Goal: Complete application form: Complete application form

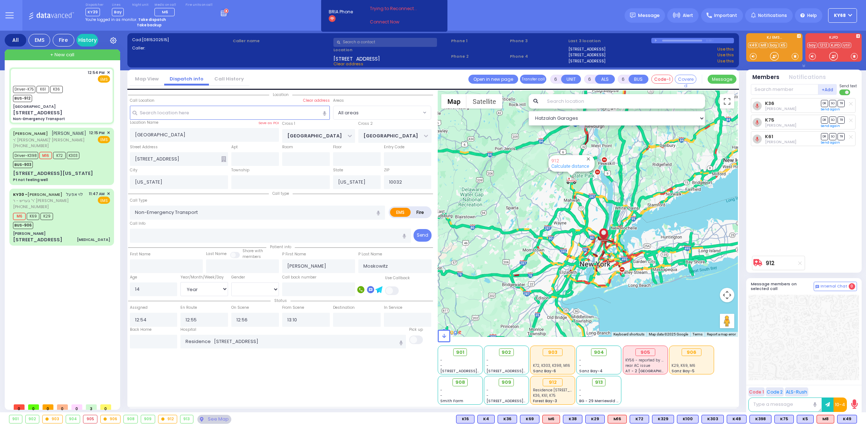
select select "Year"
select select "[DEMOGRAPHIC_DATA]"
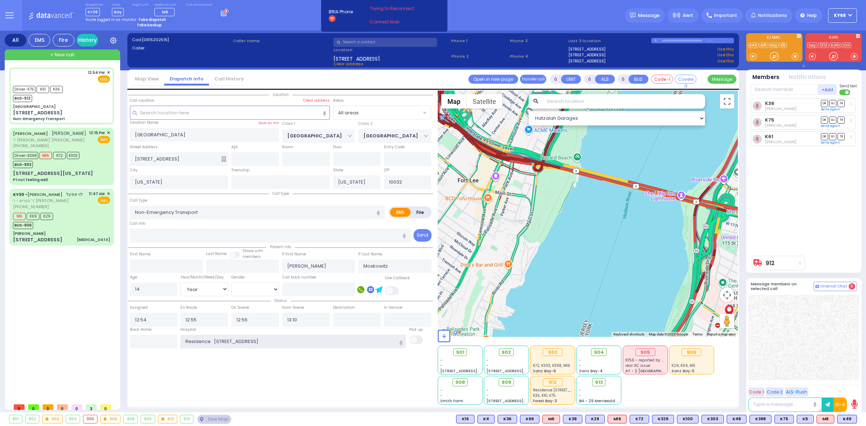
click at [294, 335] on input "Residence 271 east 143rd street Brooklyn" at bounding box center [293, 342] width 226 height 14
click at [291, 369] on div "Location All areas" at bounding box center [280, 248] width 305 height 314
select select
radio input "true"
select select "Year"
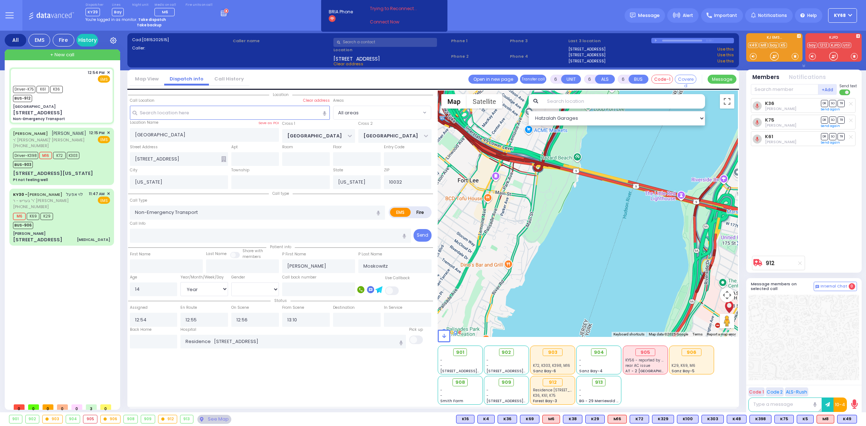
select select "[DEMOGRAPHIC_DATA]"
select select "Hatzalah Garages"
select select
radio input "true"
select select "Year"
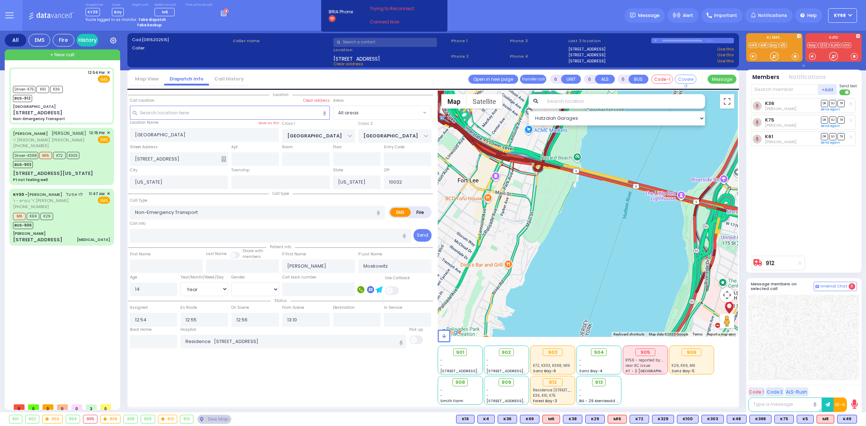
select select "[DEMOGRAPHIC_DATA]"
select select "Hatzalah Garages"
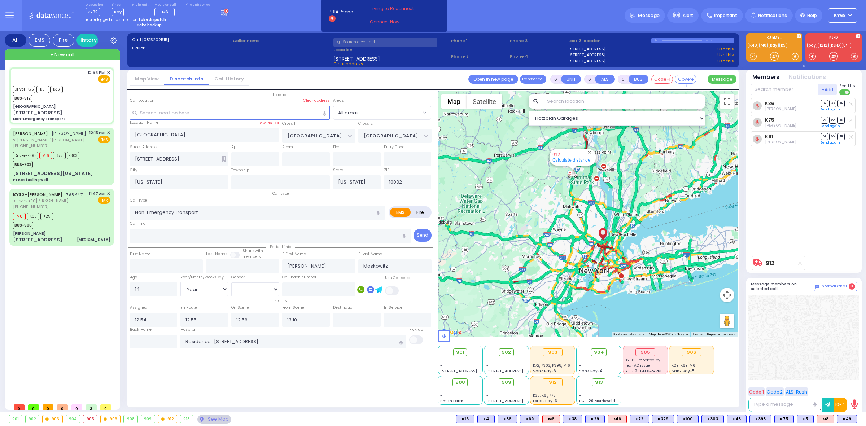
select select
radio input "true"
select select "Year"
select select "[DEMOGRAPHIC_DATA]"
select select "Hatzalah Garages"
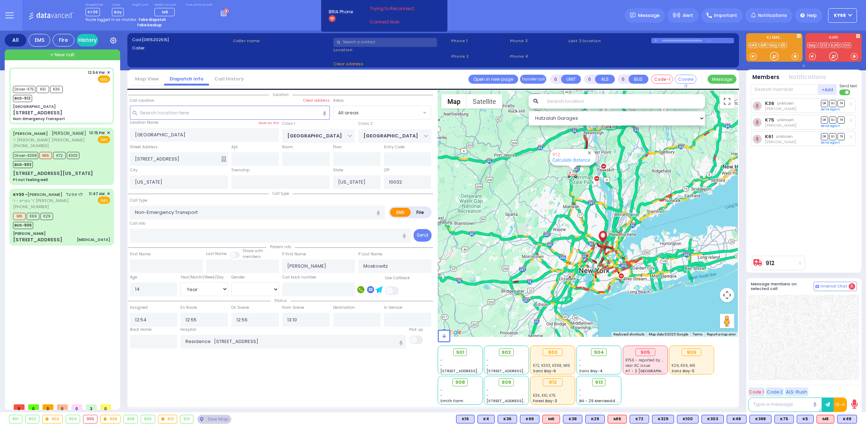
select select
radio input "true"
select select "Year"
select select "[DEMOGRAPHIC_DATA]"
select select "Hatzalah Garages"
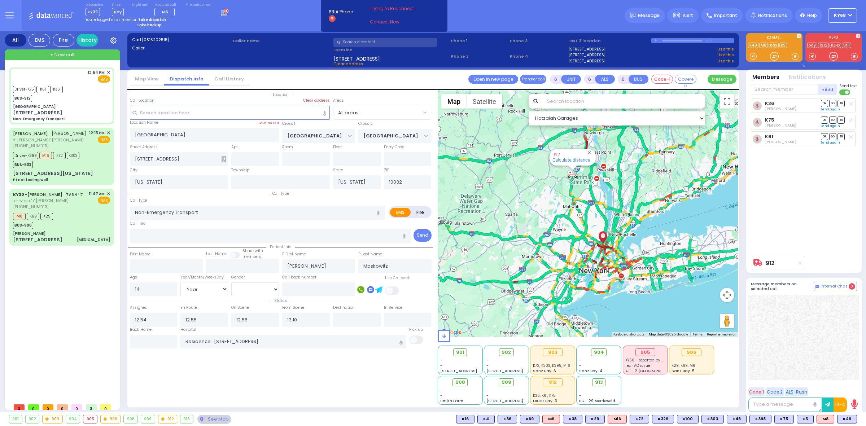
click at [518, 33] on div "Cad: [0815202515] Caller: Caller name 3959 Broadway Clear address /" at bounding box center [433, 50] width 612 height 34
select select
radio input "true"
select select "Year"
select select "[DEMOGRAPHIC_DATA]"
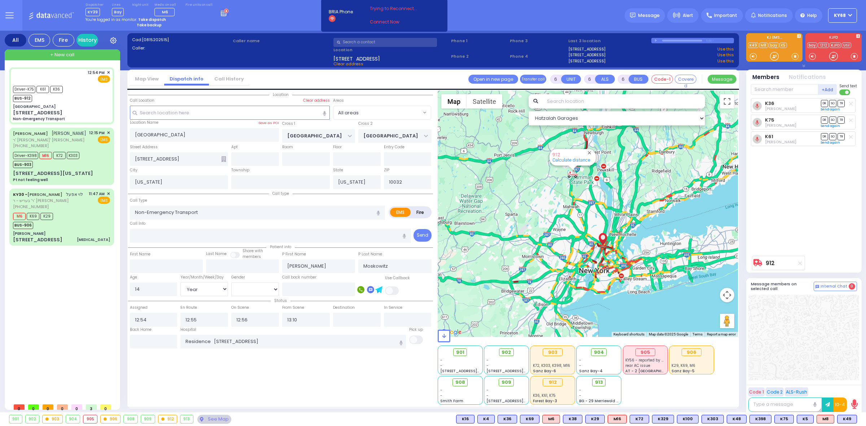
select select "Hatzalah Garages"
select select
radio input "true"
select select "Year"
select select "[DEMOGRAPHIC_DATA]"
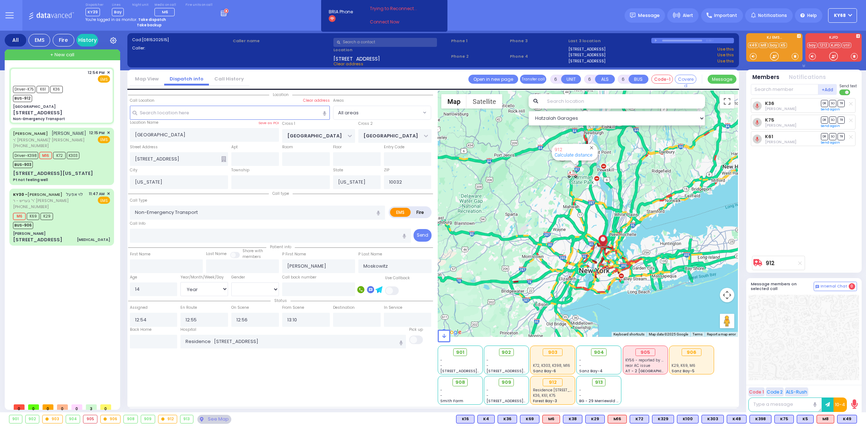
select select "Hatzalah Garages"
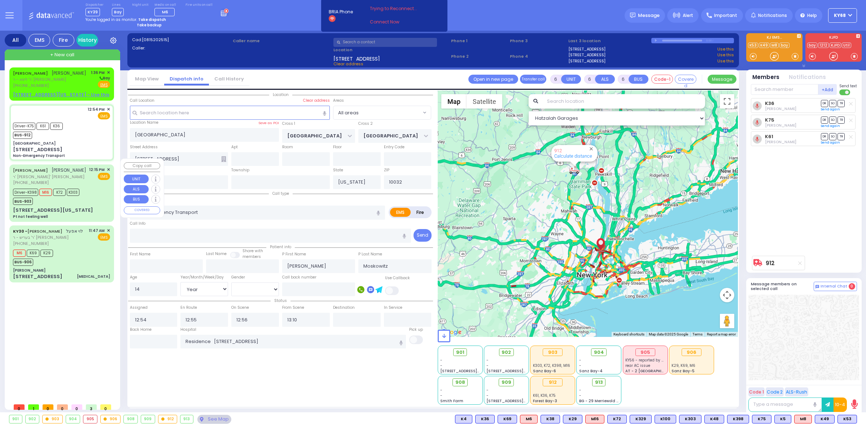
click at [40, 180] on span "[PHONE_NUMBER]" at bounding box center [31, 183] width 36 height 6
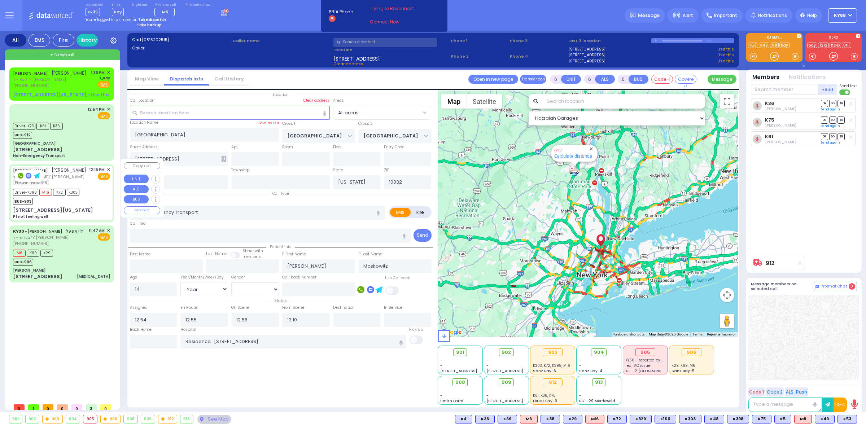
select select
type input "Pt not feeling well"
radio input "true"
type input "[PERSON_NAME]"
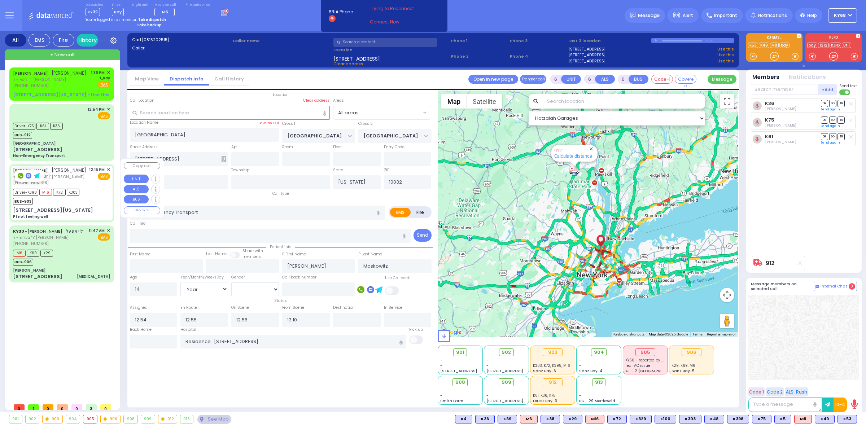
type input "Goldy"
type input "Tabak"
type input "34"
select select "Year"
select select "[DEMOGRAPHIC_DATA]"
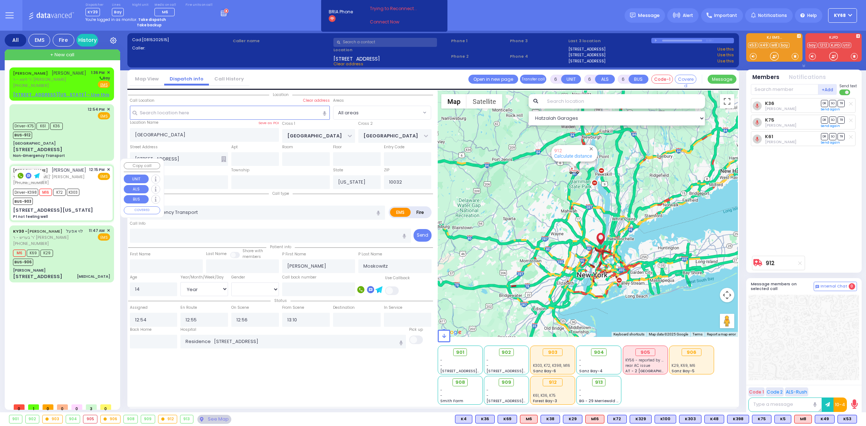
type input "12:15"
type input "12:17"
type input "12:24"
type input "12:53"
type input "13:33"
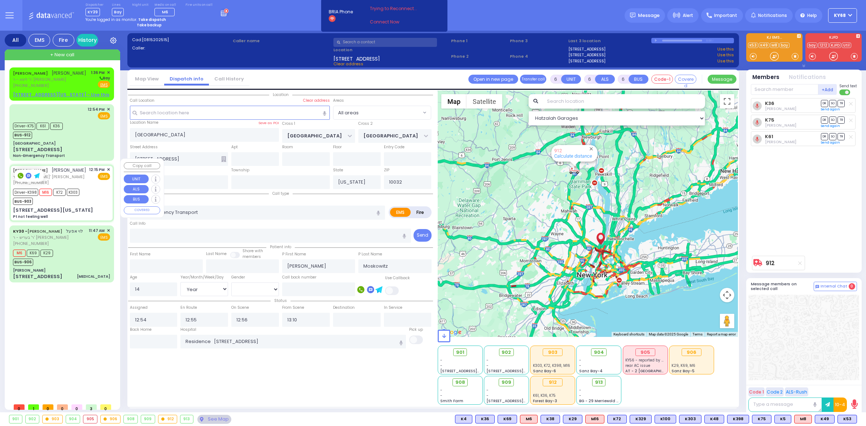
type input "13:58"
type input "[US_STATE][GEOGRAPHIC_DATA]- [GEOGRAPHIC_DATA]"
select select "Hatzalah Garages"
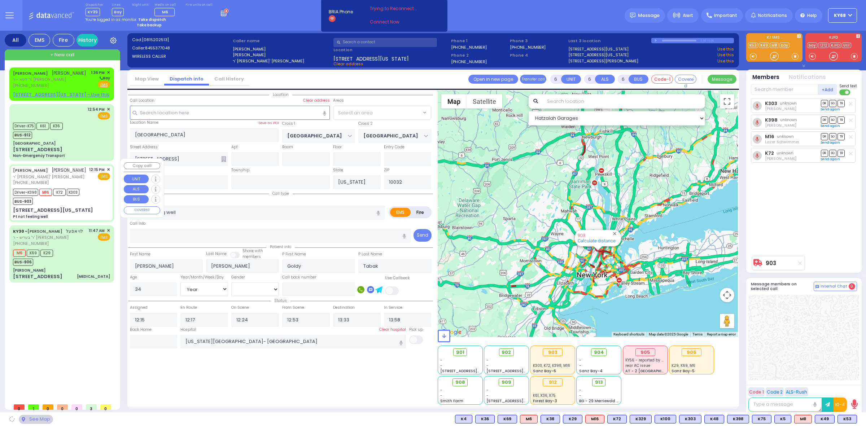
type input "MERRIEWOLD LN SOUTH"
type input "ROANOKE DR"
type input "[STREET_ADDRESS][US_STATE]"
type input "Monroe"
type input "10950"
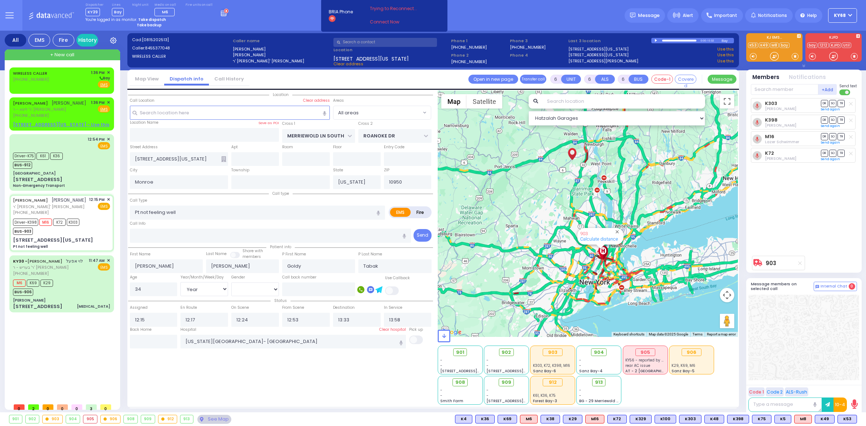
click at [144, 24] on strong "Take backup" at bounding box center [149, 24] width 25 height 5
select select "12"
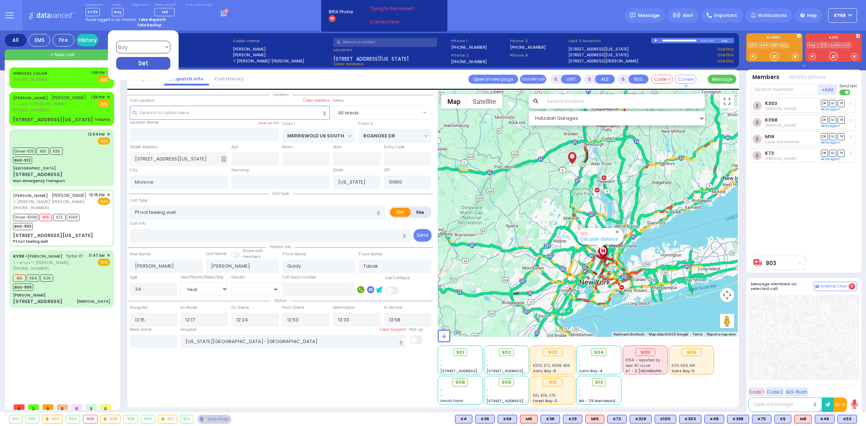
click at [254, 17] on div "Dispatcher KY39 shift has started. Are you ? Lines Bay" at bounding box center [433, 15] width 866 height 31
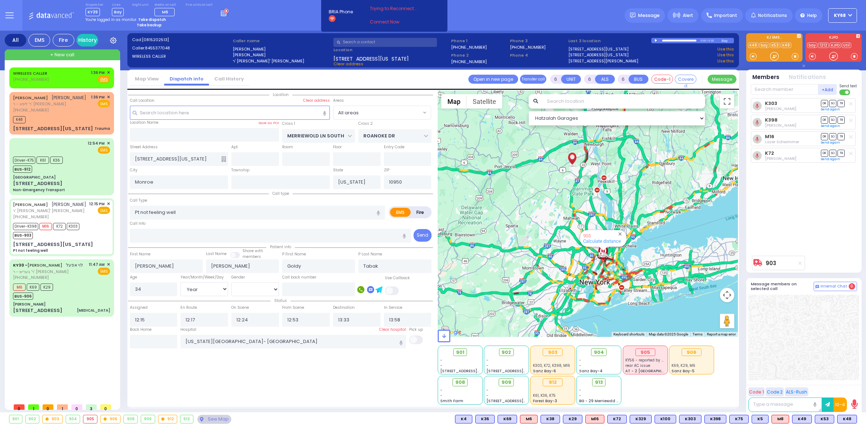
select select
radio input "true"
select select "Year"
select select "[DEMOGRAPHIC_DATA]"
select select "Hatzalah Garages"
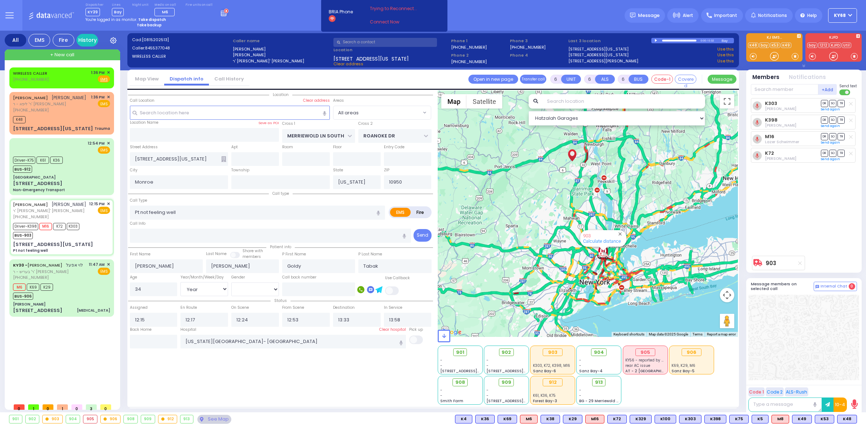
select select
radio input "true"
select select "Year"
select select "[DEMOGRAPHIC_DATA]"
select select "Hatzalah Garages"
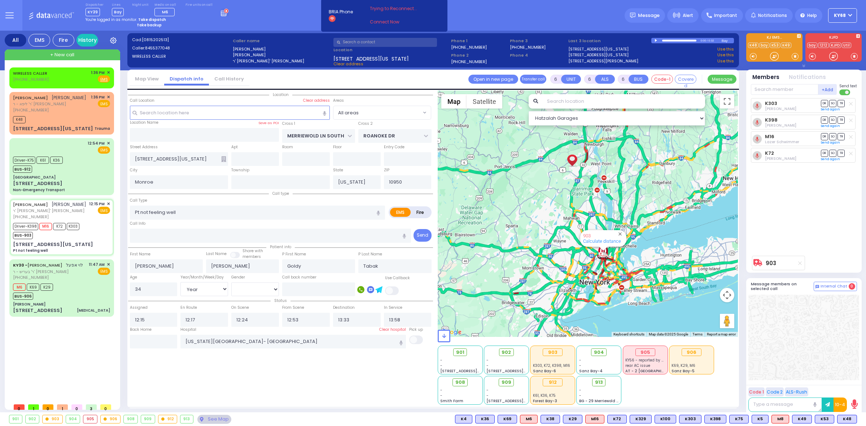
select select
radio input "true"
select select "Year"
select select "[DEMOGRAPHIC_DATA]"
select select "Hatzalah Garages"
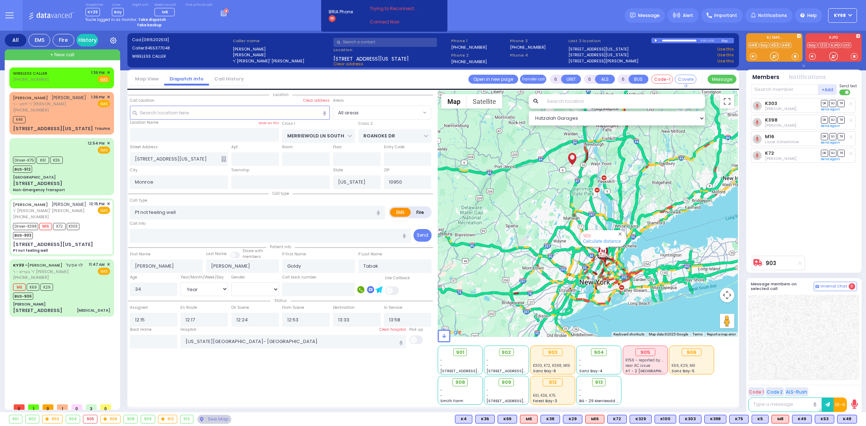
select select
radio input "true"
select select "Year"
select select "[DEMOGRAPHIC_DATA]"
select select "Hatzalah Garages"
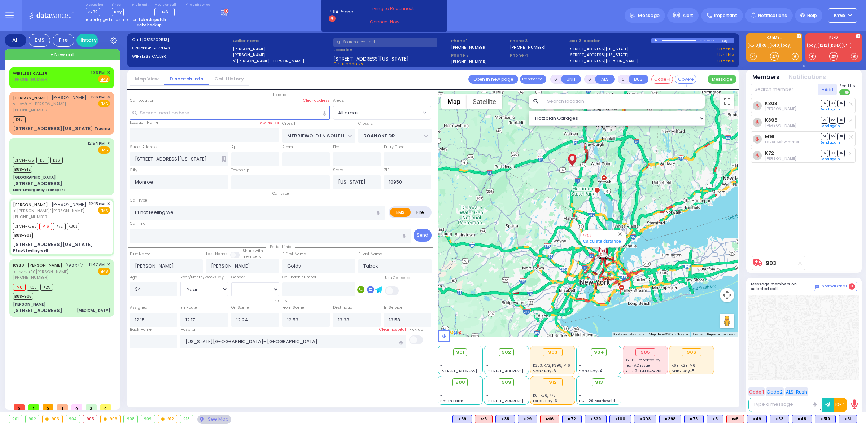
select select
radio input "true"
select select "Year"
select select "[DEMOGRAPHIC_DATA]"
select select "Hatzalah Garages"
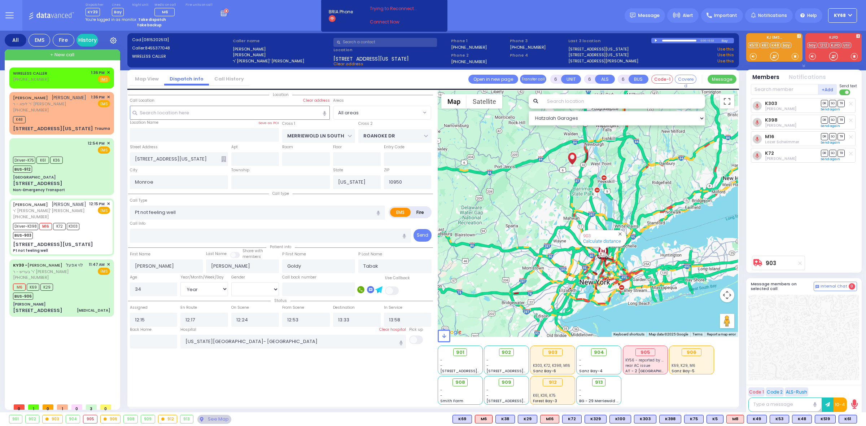
select select
radio input "true"
select select "Year"
select select "[DEMOGRAPHIC_DATA]"
select select "Hatzalah Garages"
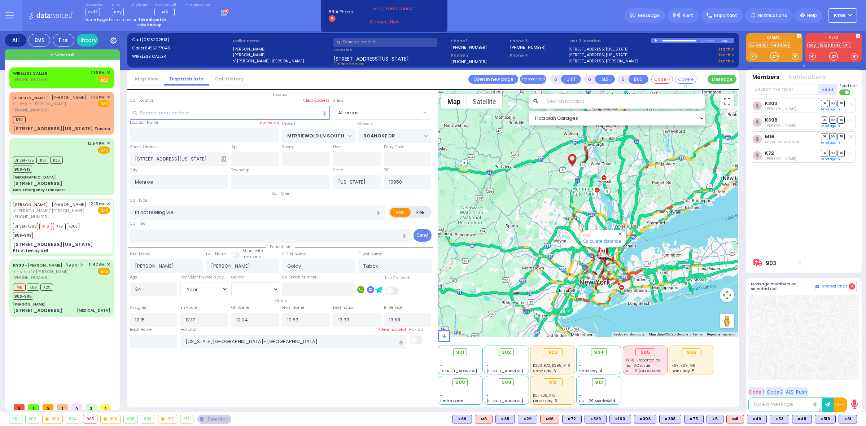
select select
radio input "true"
select select "Year"
select select "[DEMOGRAPHIC_DATA]"
select select "Hatzalah Garages"
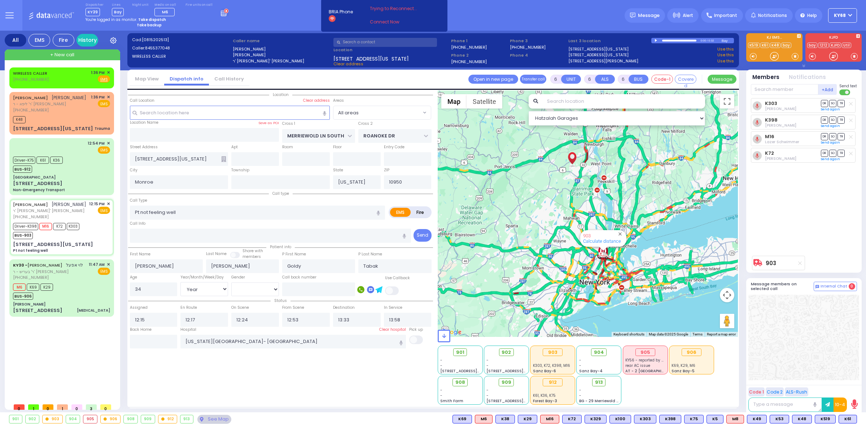
select select
radio input "true"
select select "Year"
select select "[DEMOGRAPHIC_DATA]"
select select "Hatzalah Garages"
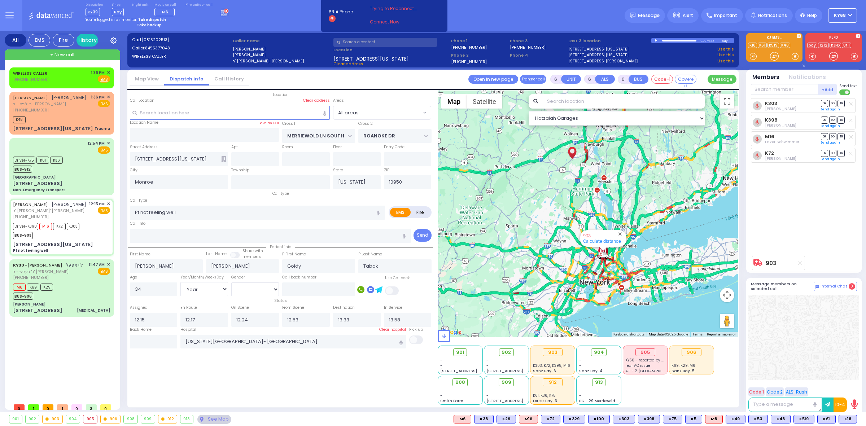
select select
radio input "true"
select select "Year"
select select "[DEMOGRAPHIC_DATA]"
select select "Hatzalah Garages"
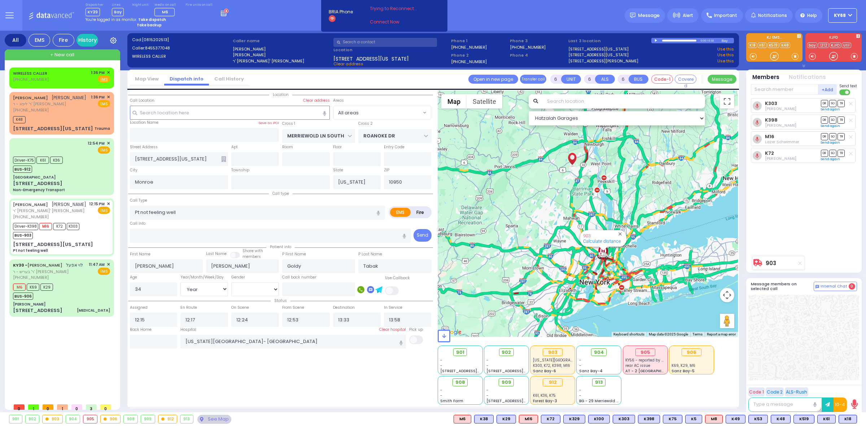
select select
radio input "true"
select select "Year"
select select "[DEMOGRAPHIC_DATA]"
radio input "true"
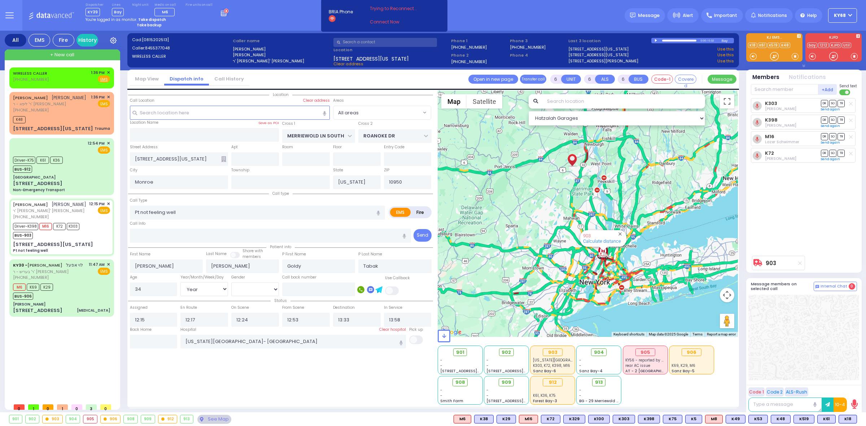
select select "Year"
select select "[DEMOGRAPHIC_DATA]"
radio input "true"
select select "Year"
select select "[DEMOGRAPHIC_DATA]"
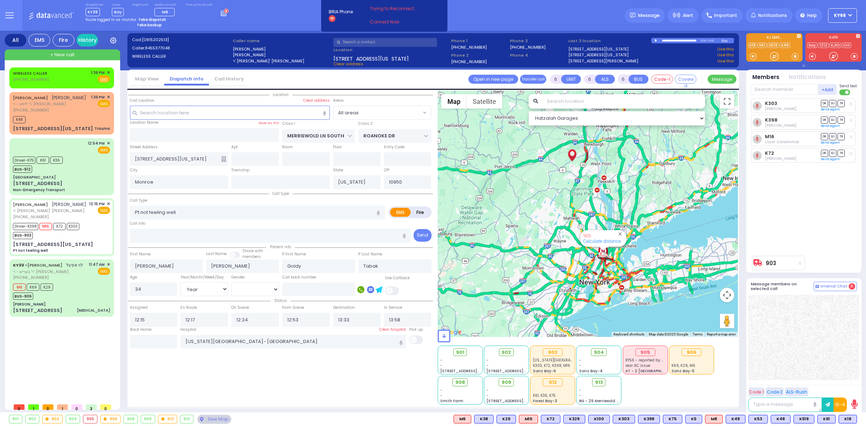
select select "All areas"
select select "Hatzalah Garages"
select select
radio input "true"
select select "Year"
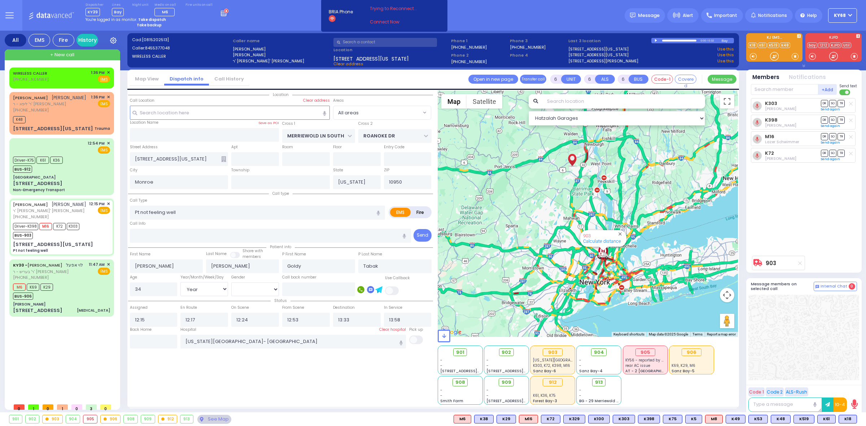
select select "[DEMOGRAPHIC_DATA]"
select select "Hatzalah Garages"
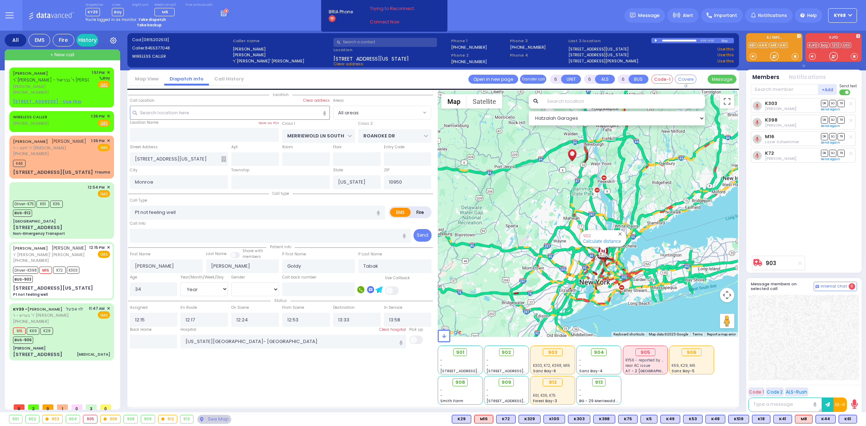
select select
radio input "true"
select select "Year"
select select "[DEMOGRAPHIC_DATA]"
select select "Hatzalah Garages"
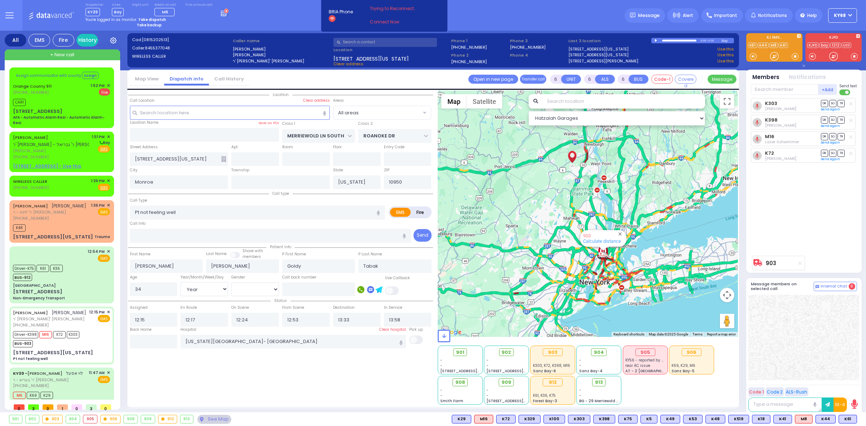
select select
radio input "true"
select select "Year"
select select "[DEMOGRAPHIC_DATA]"
select select "Hatzalah Garages"
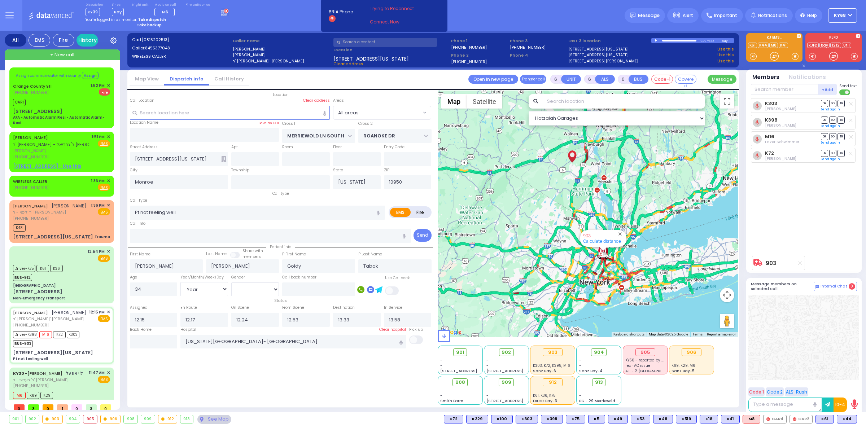
select select
radio input "true"
select select "Year"
select select "[DEMOGRAPHIC_DATA]"
type input "12:37"
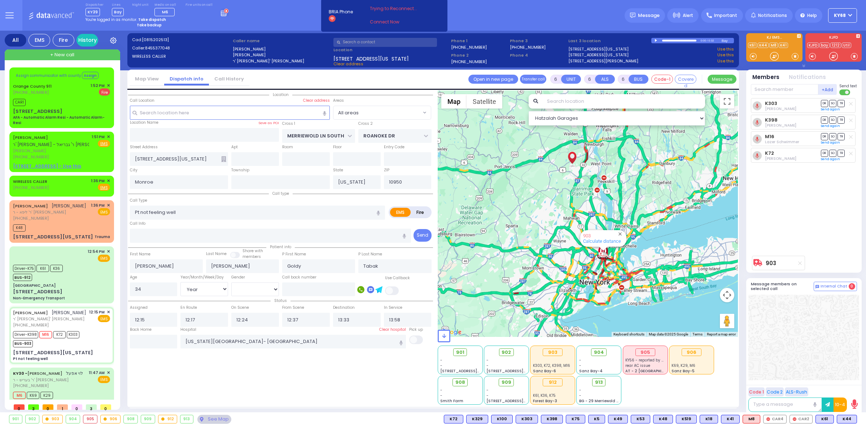
select select "Hatzalah Garages"
select select
radio input "true"
select select "Year"
select select "[DEMOGRAPHIC_DATA]"
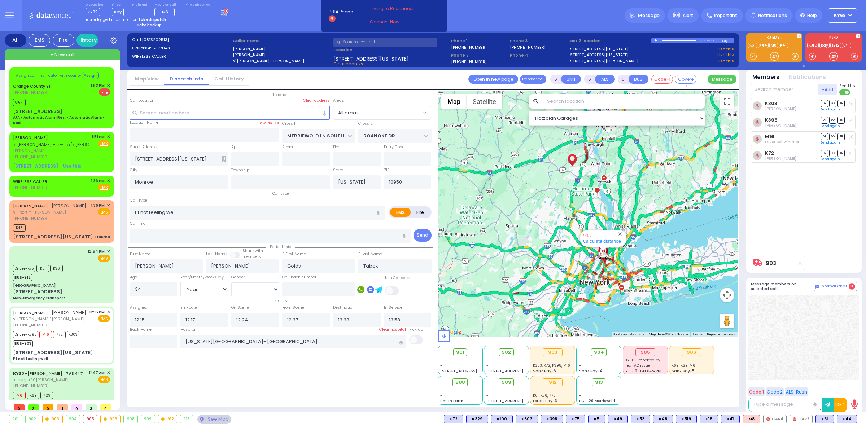
type input "12:53"
select select "Hatzalah Garages"
select select
radio input "true"
select select "Year"
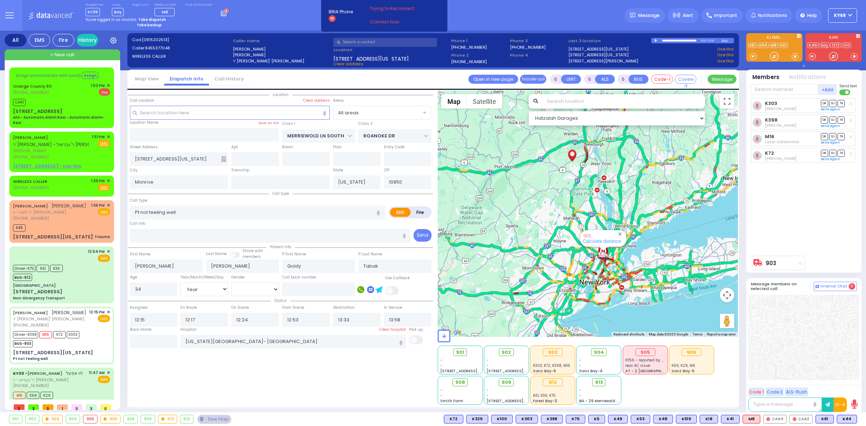
select select "[DEMOGRAPHIC_DATA]"
select select "Hatzalah Garages"
select select
radio input "true"
select select "Year"
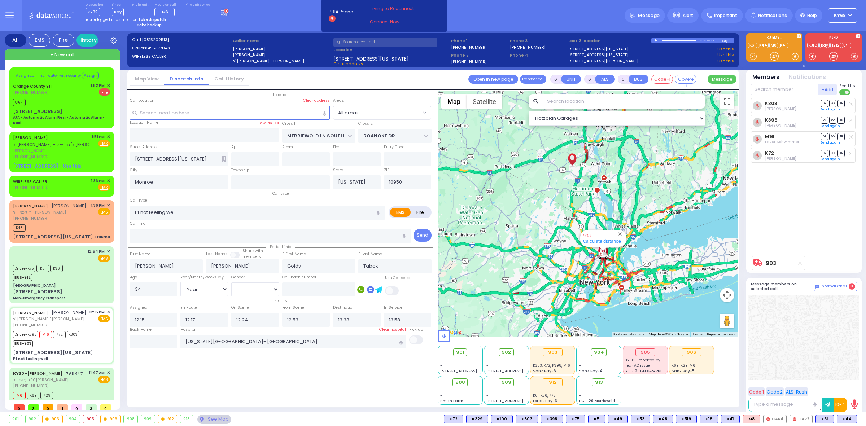
select select "[DEMOGRAPHIC_DATA]"
select select "Hatzalah Garages"
select select
radio input "true"
select select "Year"
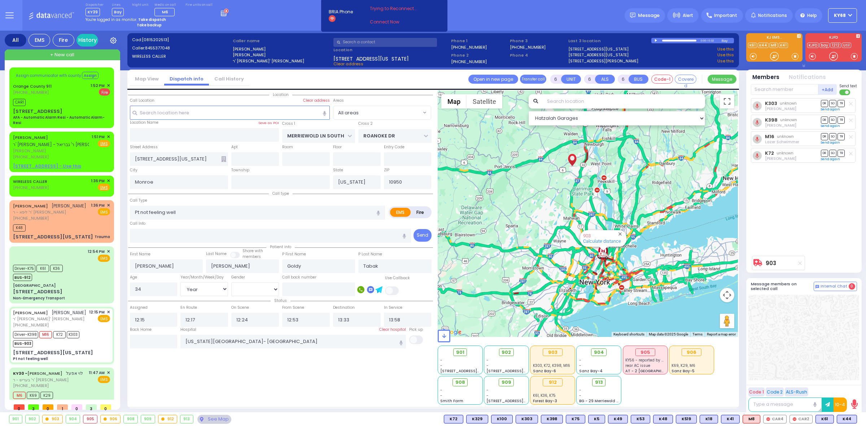
select select "[DEMOGRAPHIC_DATA]"
select select "Hatzalah Garages"
select select
radio input "true"
select select "Year"
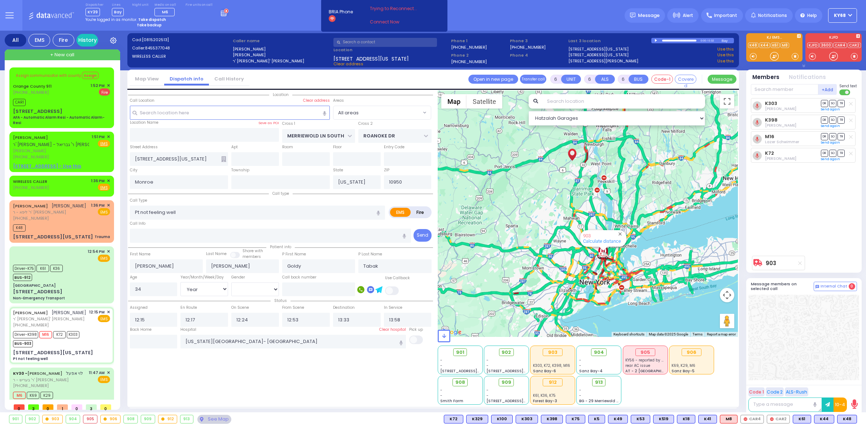
select select "[DEMOGRAPHIC_DATA]"
select select "Hatzalah Garages"
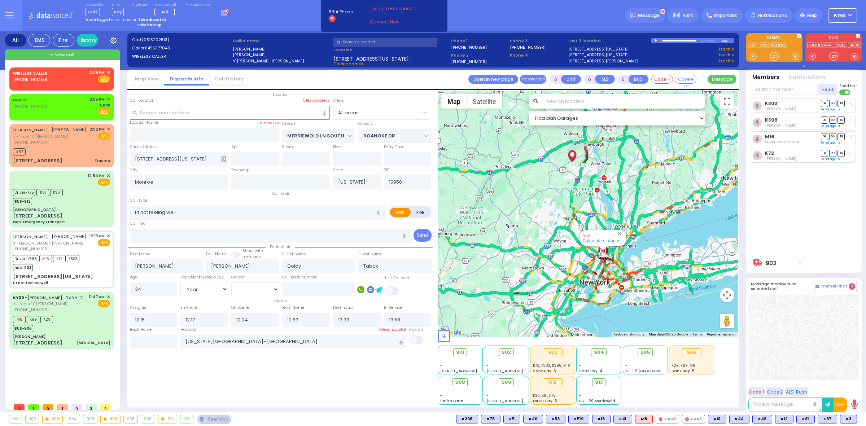
select select
radio input "true"
select select "Year"
select select "[DEMOGRAPHIC_DATA]"
type input "12:37"
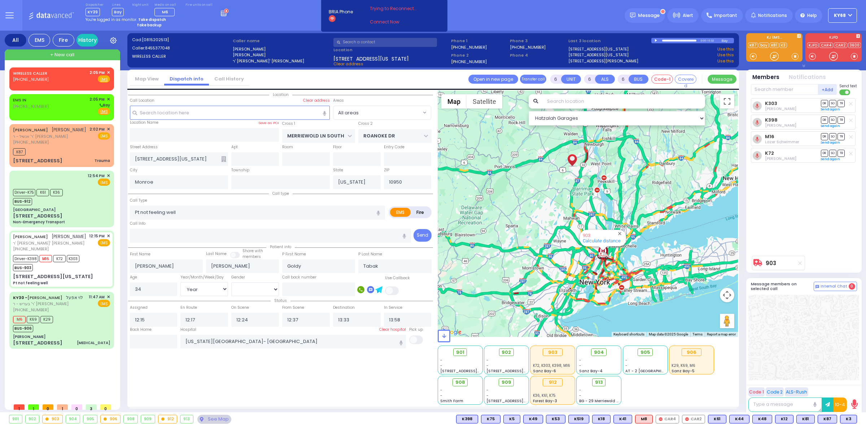
select select "Hatzalah Garages"
select select
radio input "true"
select select "Year"
select select "[DEMOGRAPHIC_DATA]"
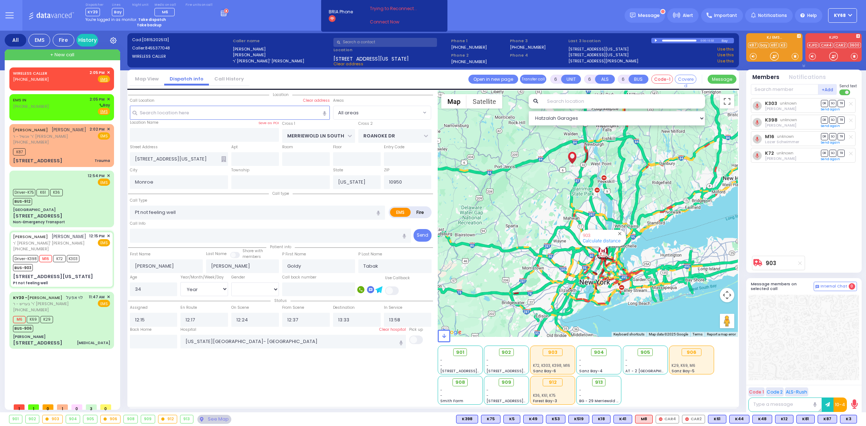
select select "Hatzalah Garages"
select select
radio input "true"
select select "Year"
select select "[DEMOGRAPHIC_DATA]"
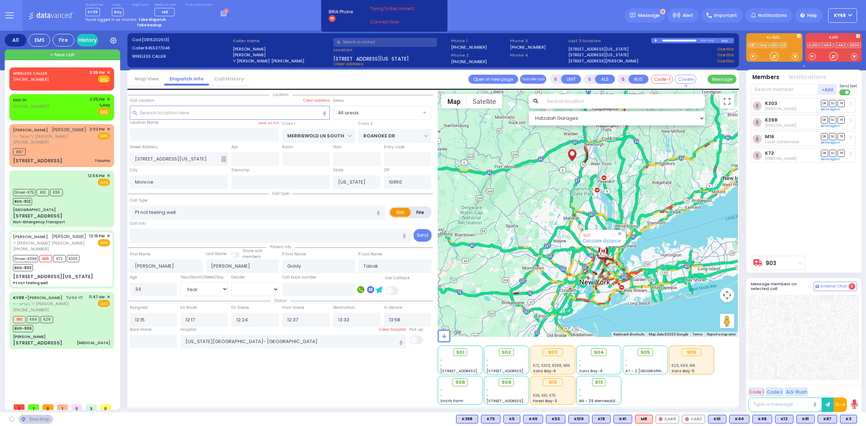
select select "Hatzalah Garages"
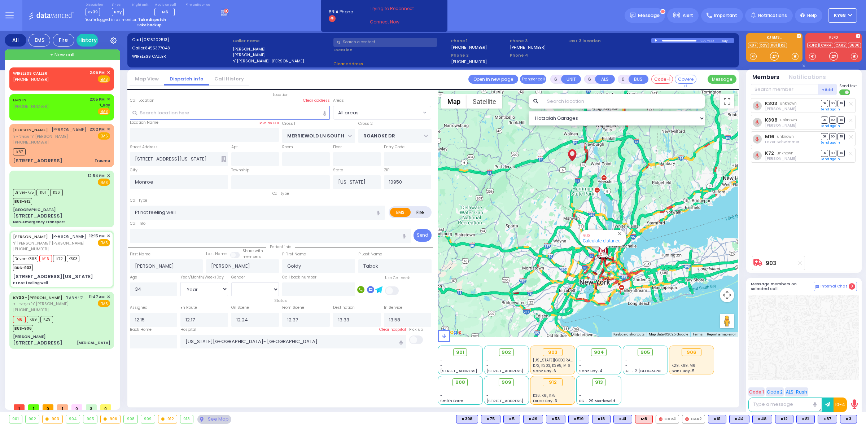
select select
radio input "true"
select select "Year"
select select "[DEMOGRAPHIC_DATA]"
select select "Hatzalah Garages"
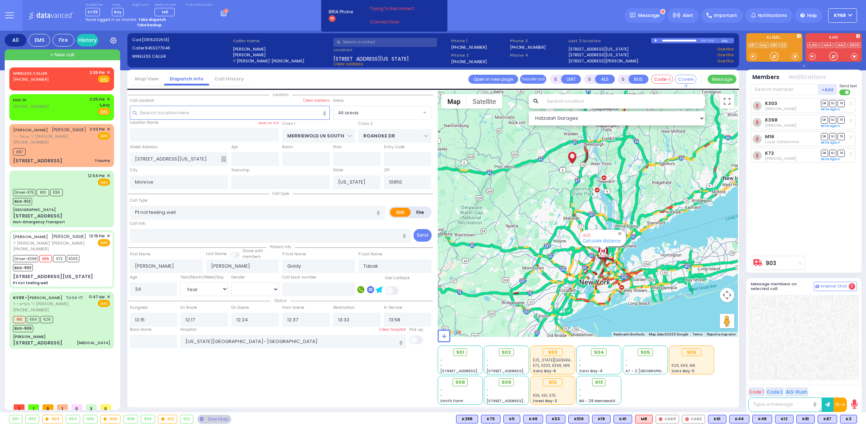
select select
radio input "true"
select select "Year"
select select "[DEMOGRAPHIC_DATA]"
type input "12:53"
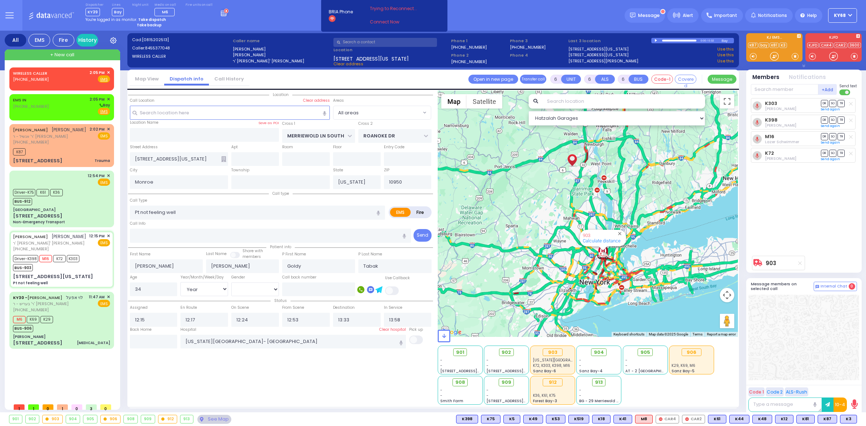
select select "Hatzalah Garages"
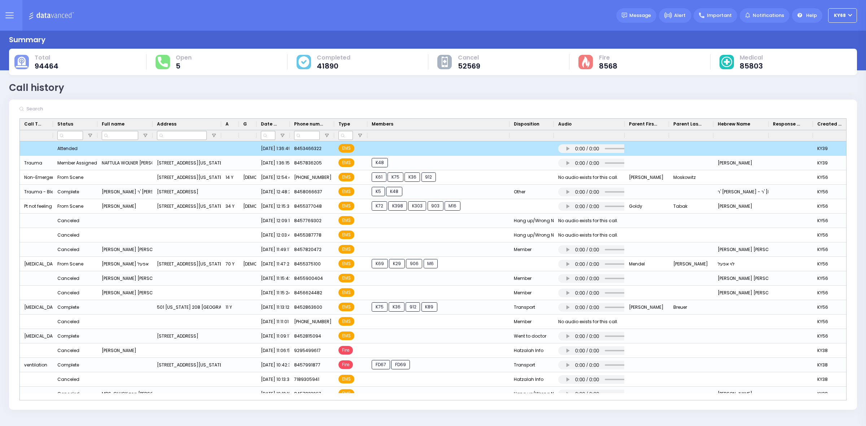
drag, startPoint x: 412, startPoint y: 124, endPoint x: 504, endPoint y: 142, distance: 93.8
click at [510, 142] on div "Call Type Status Full name" at bounding box center [433, 260] width 827 height 282
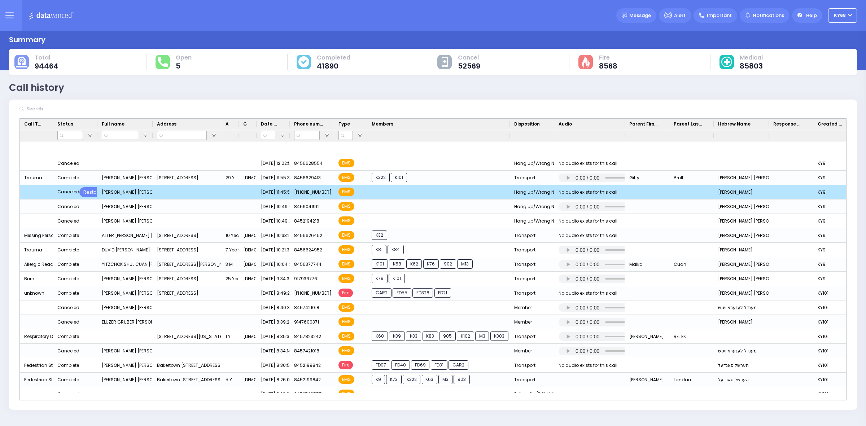
drag, startPoint x: 489, startPoint y: 148, endPoint x: 491, endPoint y: 176, distance: 27.9
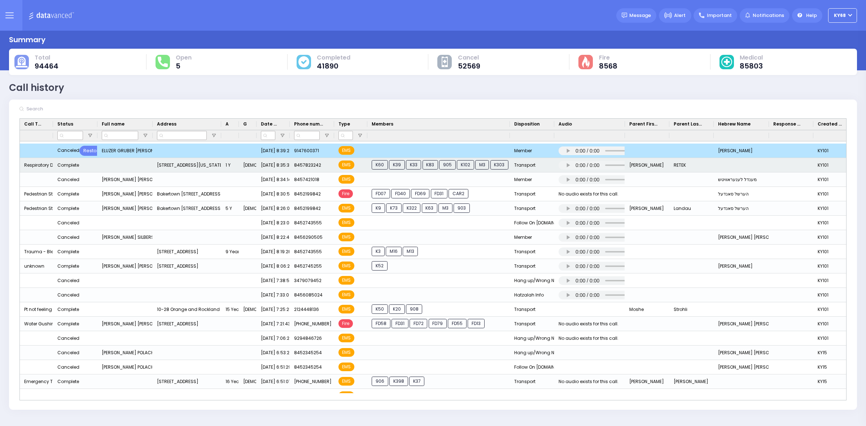
scroll to position [257, 0]
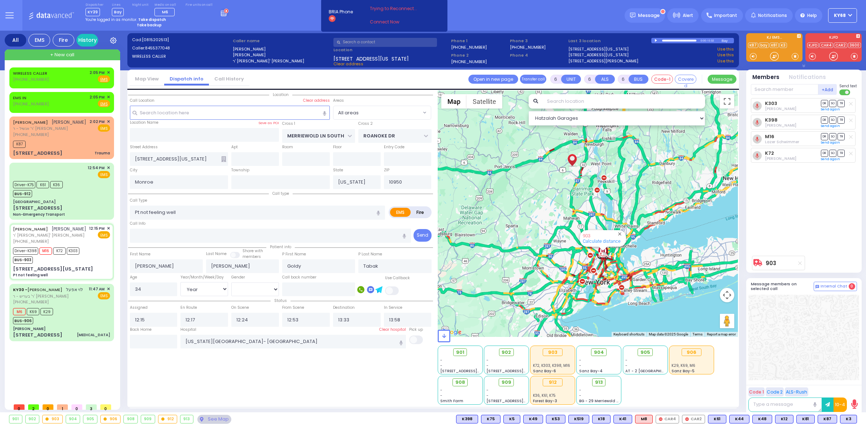
select select "Year"
select select "[DEMOGRAPHIC_DATA]"
select select
radio input "true"
select select "Year"
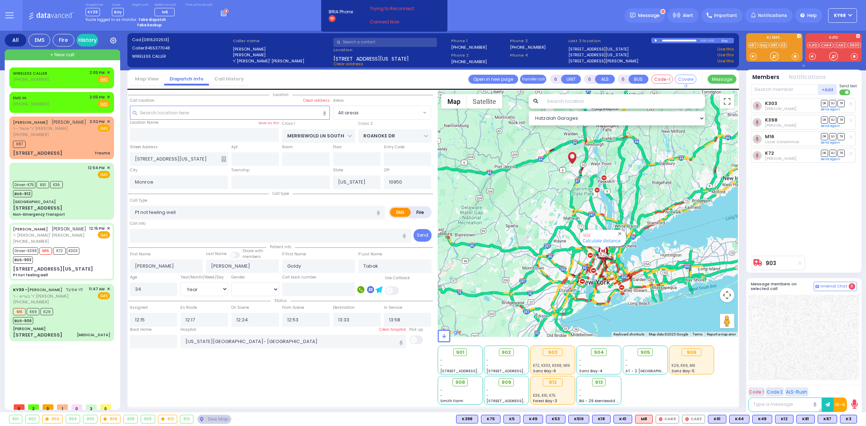
select select "[DEMOGRAPHIC_DATA]"
radio input "true"
select select "Year"
select select "[DEMOGRAPHIC_DATA]"
select select "All areas"
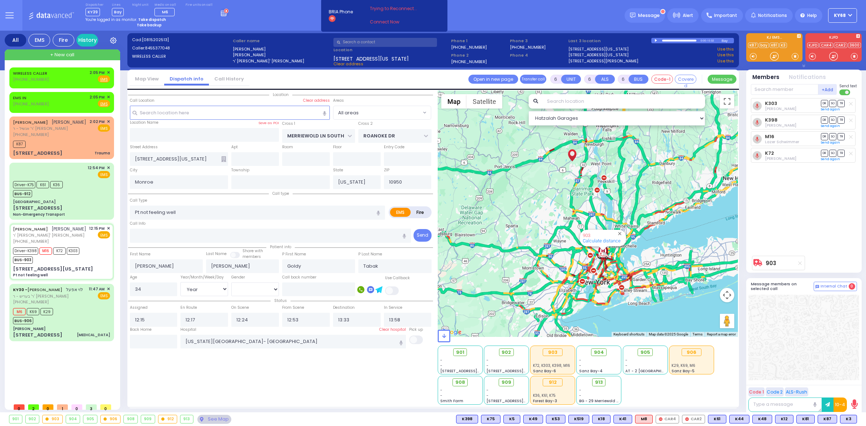
select select "Hatzalah Garages"
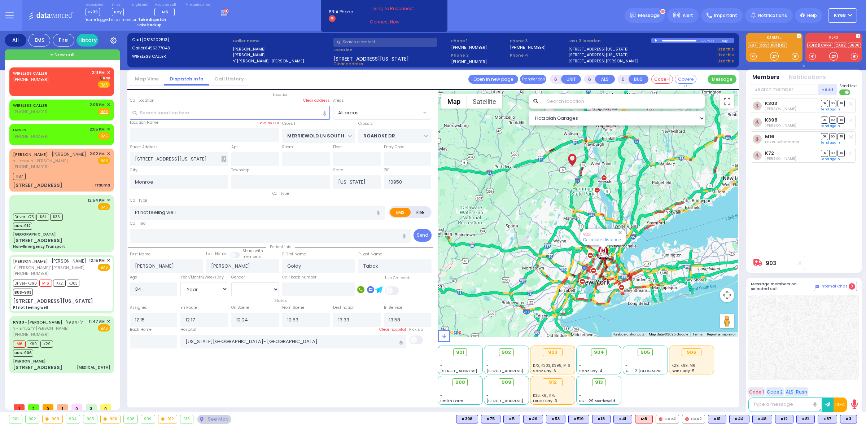
select select
radio input "true"
select select "Year"
select select "[DEMOGRAPHIC_DATA]"
select select "Hatzalah Garages"
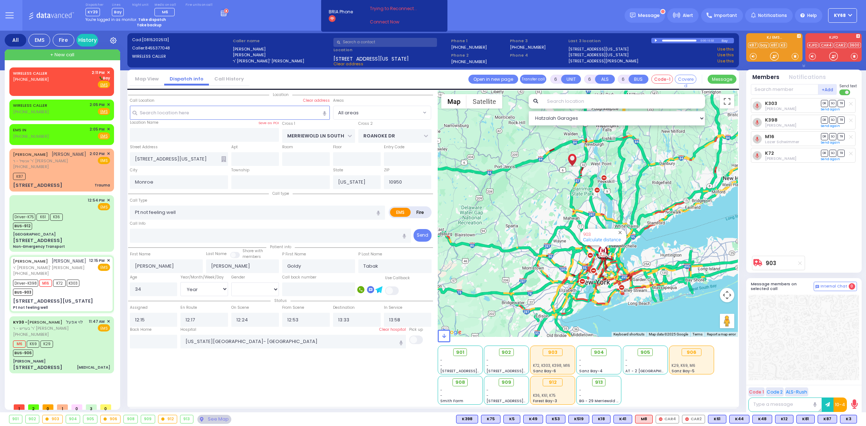
select select
radio input "true"
select select "Year"
select select "[DEMOGRAPHIC_DATA]"
select select "Hatzalah Garages"
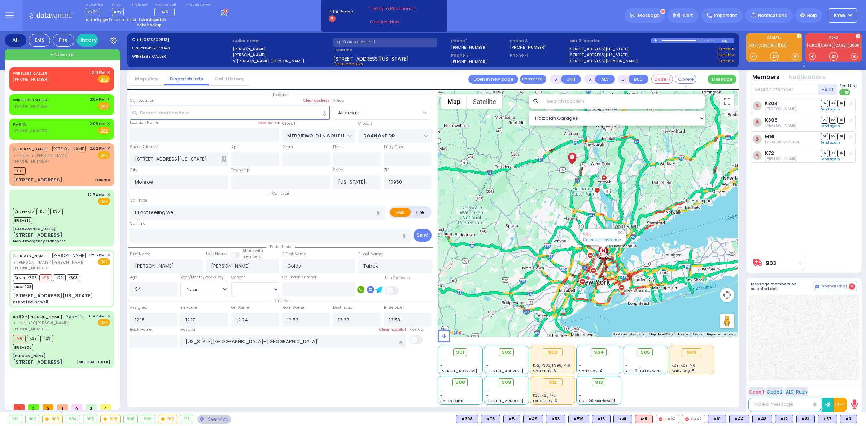
select select
radio input "true"
select select "Year"
select select "[DEMOGRAPHIC_DATA]"
select select "Hatzalah Garages"
